Goal: Transaction & Acquisition: Purchase product/service

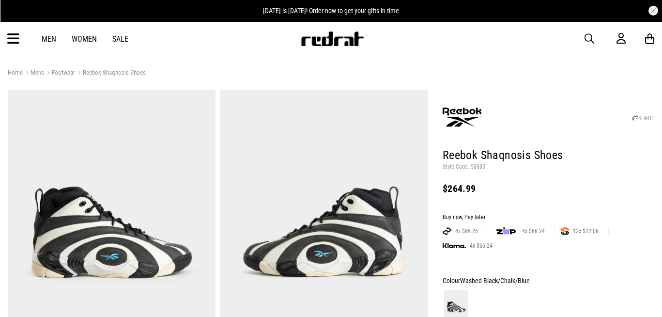
click at [579, 44] on div "Men Women Sale Sign in New Back Footwear Back Mens Back Womens Back Youth & Kid…" at bounding box center [331, 38] width 662 height 35
click at [586, 38] on span "button" at bounding box center [590, 39] width 10 height 12
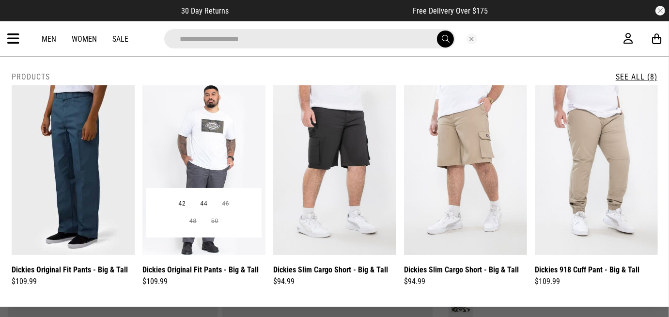
type input "**********"
click at [229, 143] on img at bounding box center [203, 170] width 123 height 170
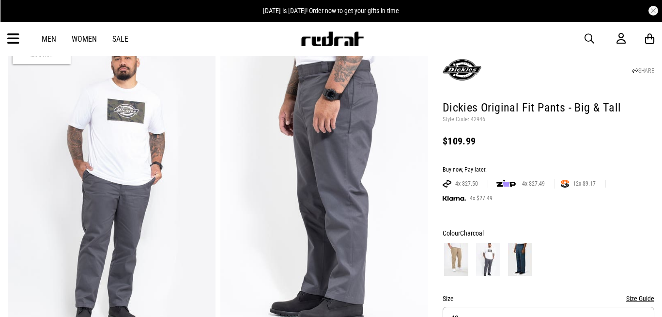
click at [515, 248] on img at bounding box center [520, 259] width 24 height 33
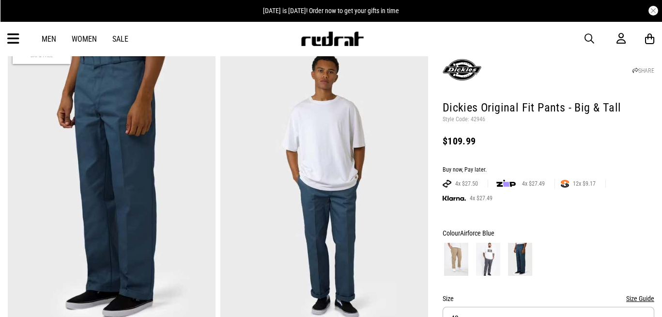
click at [471, 262] on div at bounding box center [549, 259] width 212 height 36
